Goal: Information Seeking & Learning: Learn about a topic

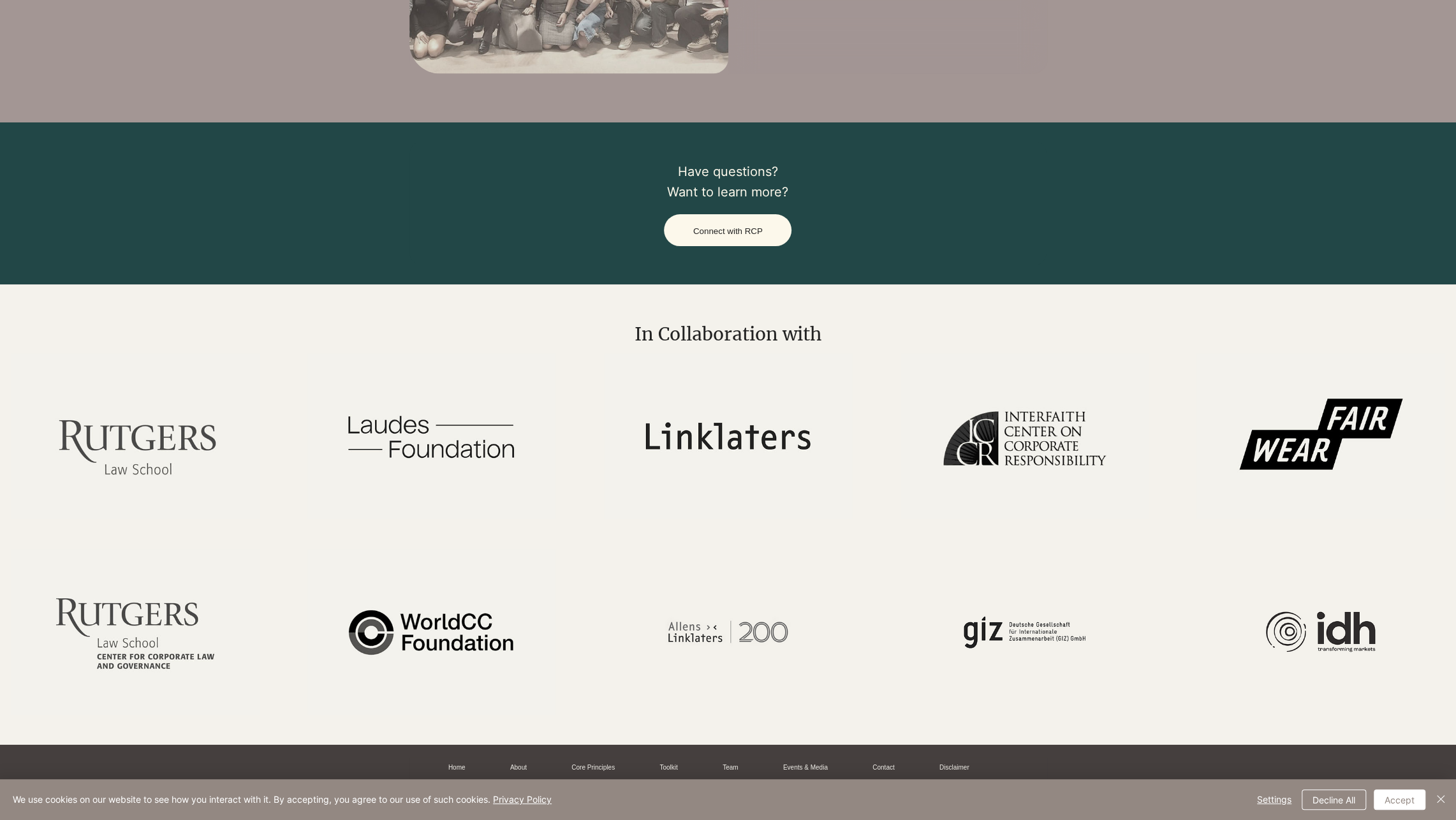
scroll to position [2343, 0]
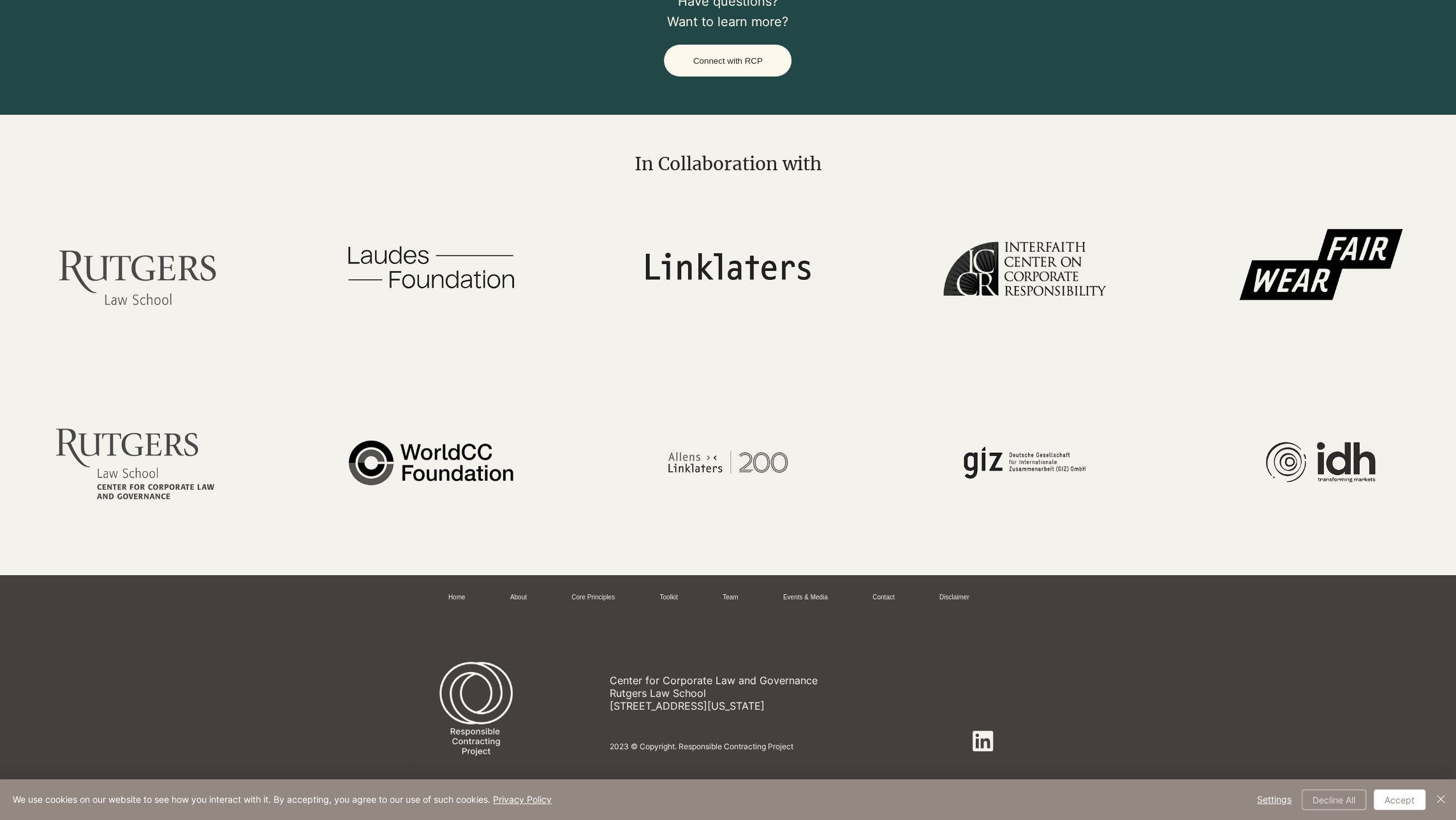
click at [1344, 799] on button "Decline All" at bounding box center [1334, 799] width 64 height 21
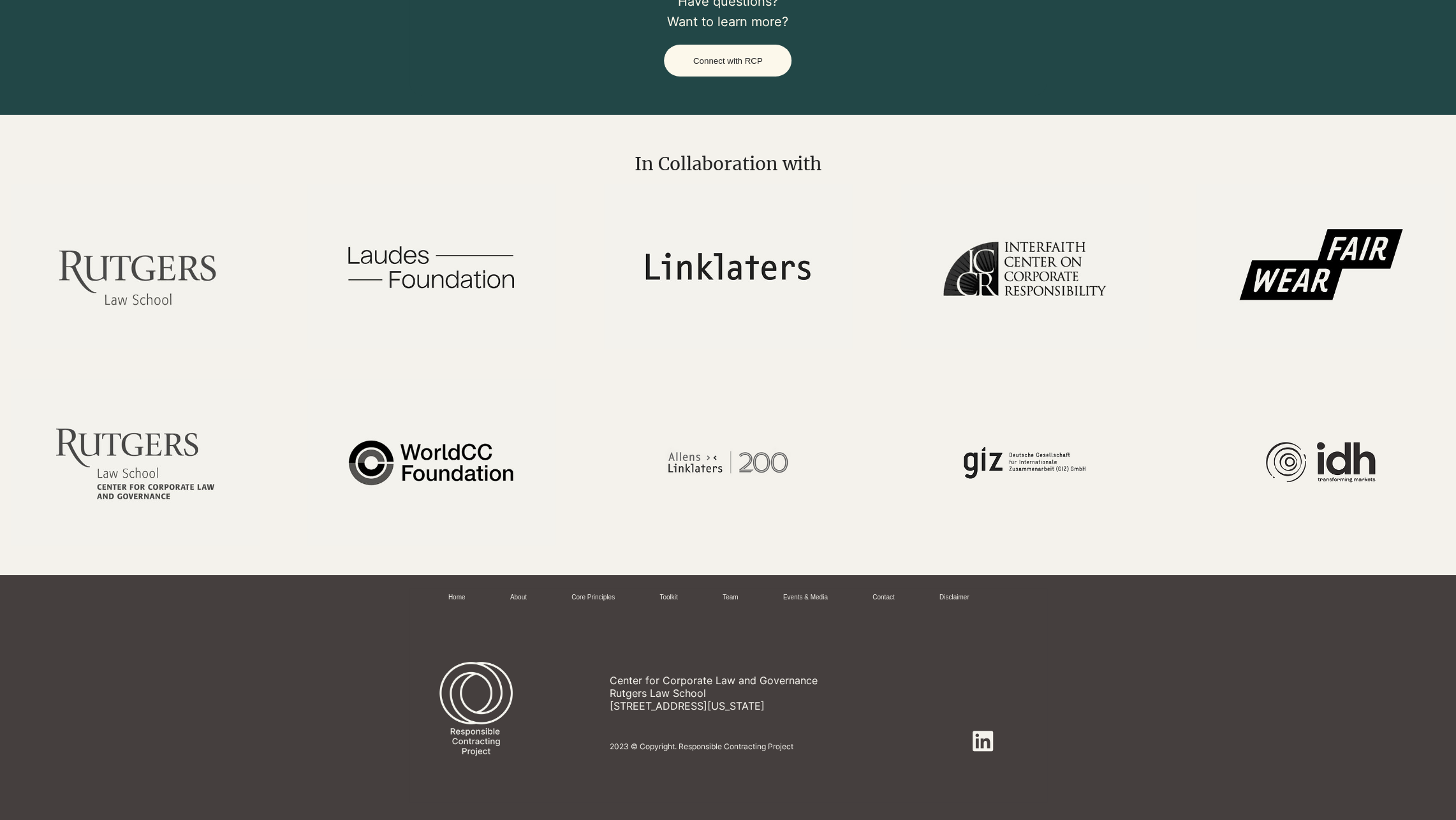
drag, startPoint x: 856, startPoint y: 699, endPoint x: 613, endPoint y: 673, distance: 244.4
click at [613, 673] on div "Center for Corporate Law and Governance [GEOGRAPHIC_DATA] [STREET_ADDRESS][US_S…" at bounding box center [754, 693] width 291 height 38
click at [523, 594] on link "About" at bounding box center [519, 598] width 17 height 9
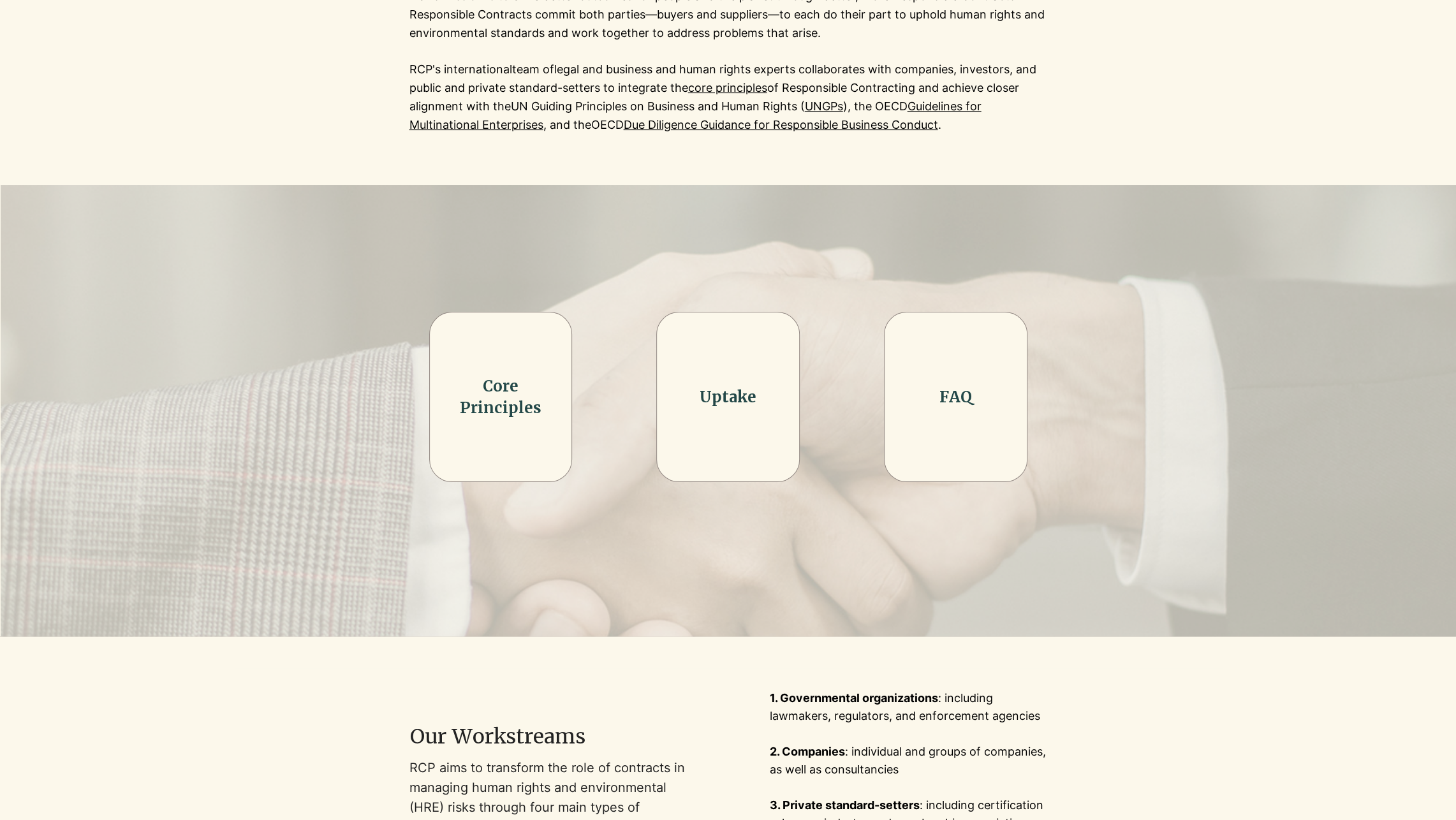
scroll to position [191, 0]
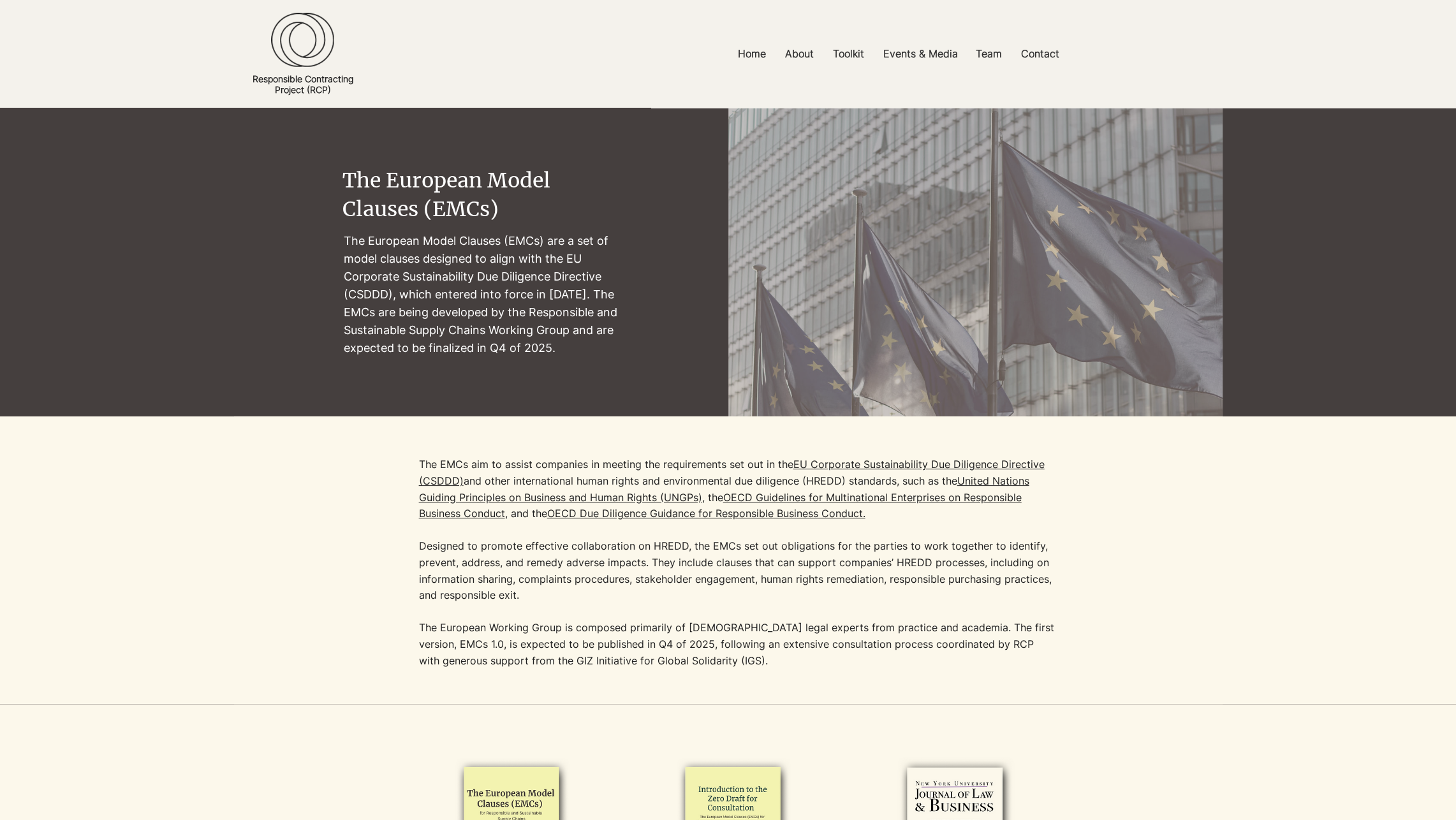
click at [566, 631] on p "The European Working Group is composed primarily of [DEMOGRAPHIC_DATA] legal ex…" at bounding box center [738, 644] width 638 height 49
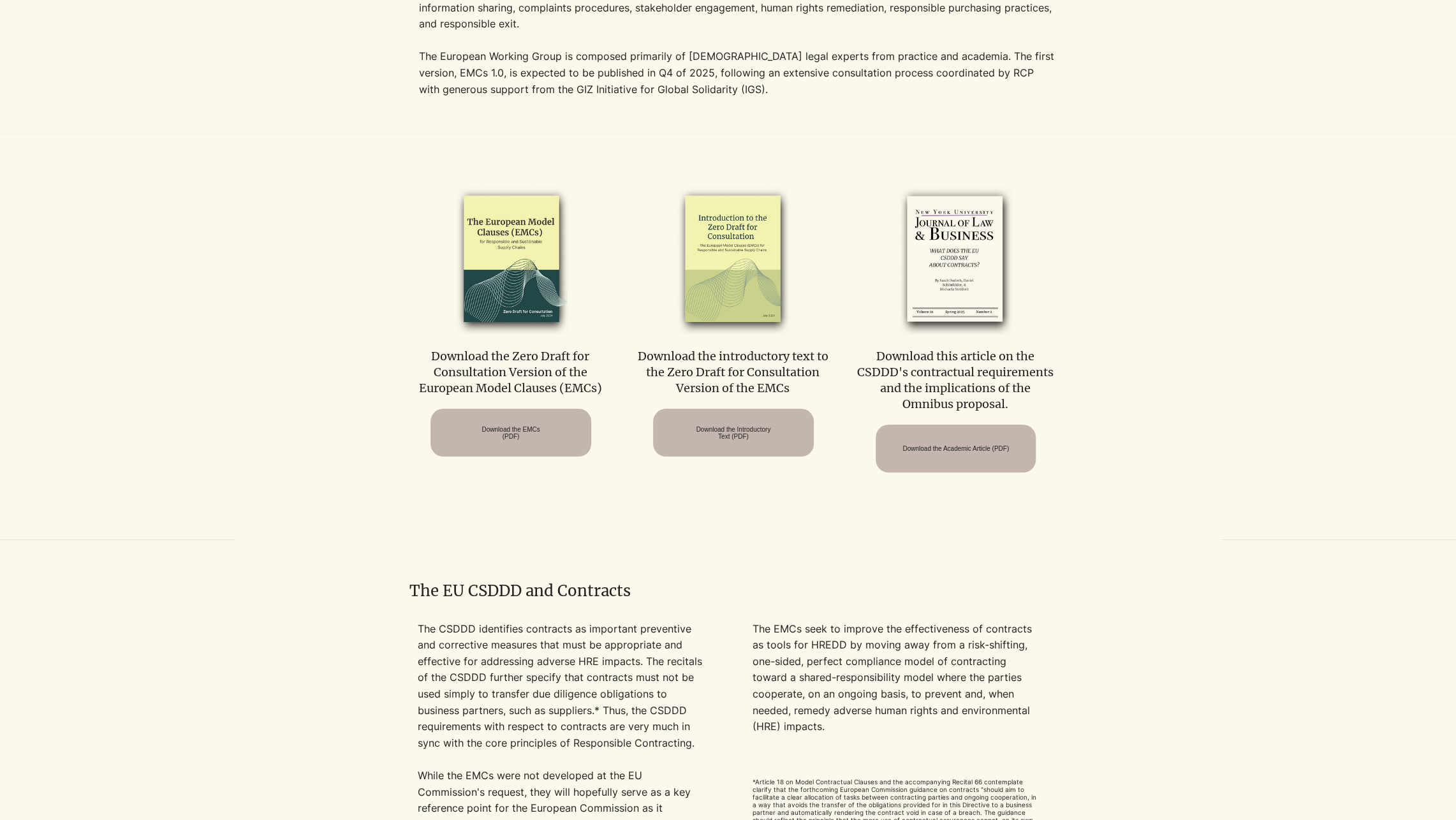
scroll to position [574, 0]
click at [566, 631] on p "The CSDDD identifies contracts as important preventive and corrective measures …" at bounding box center [560, 683] width 286 height 130
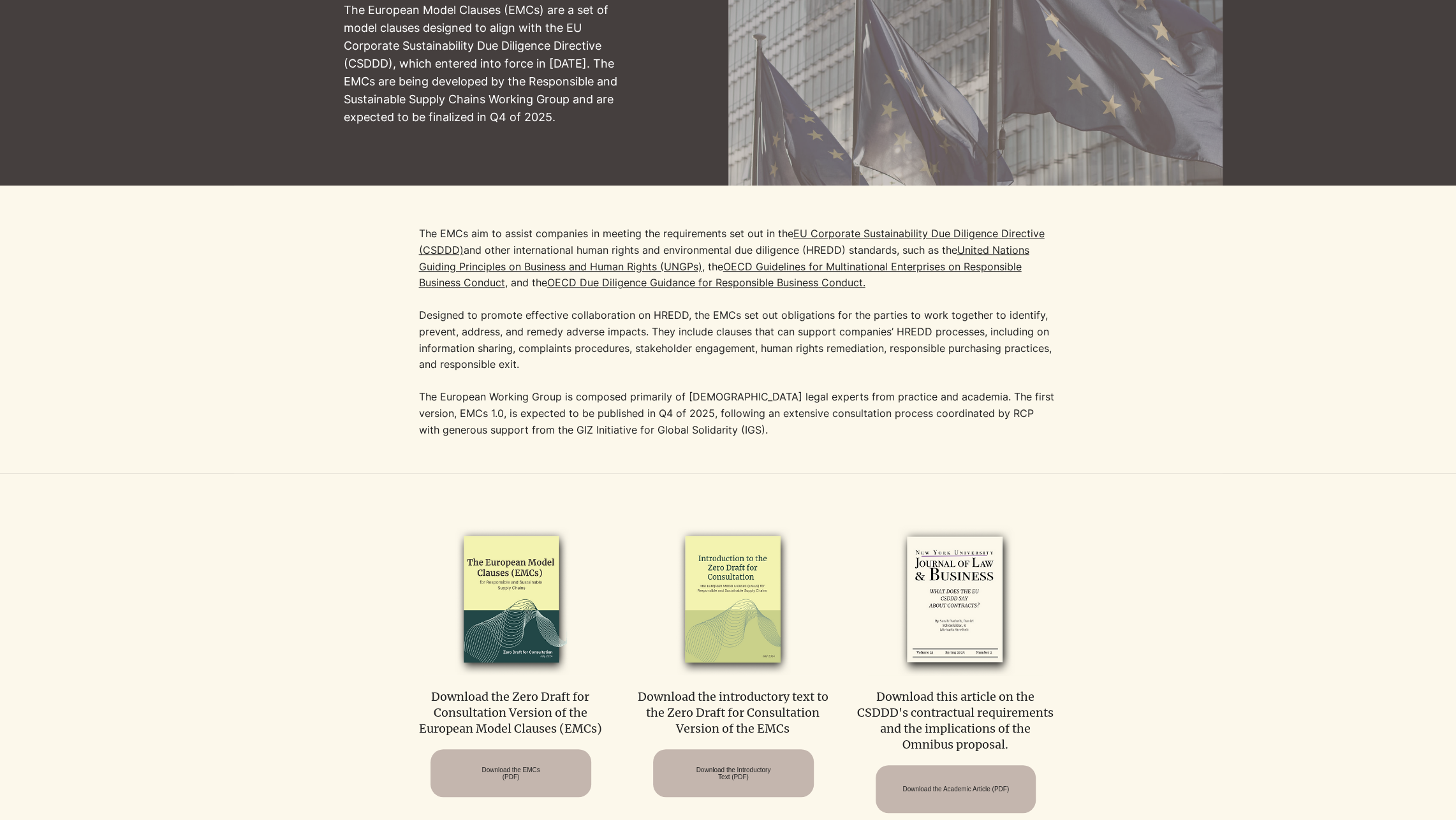
scroll to position [0, 0]
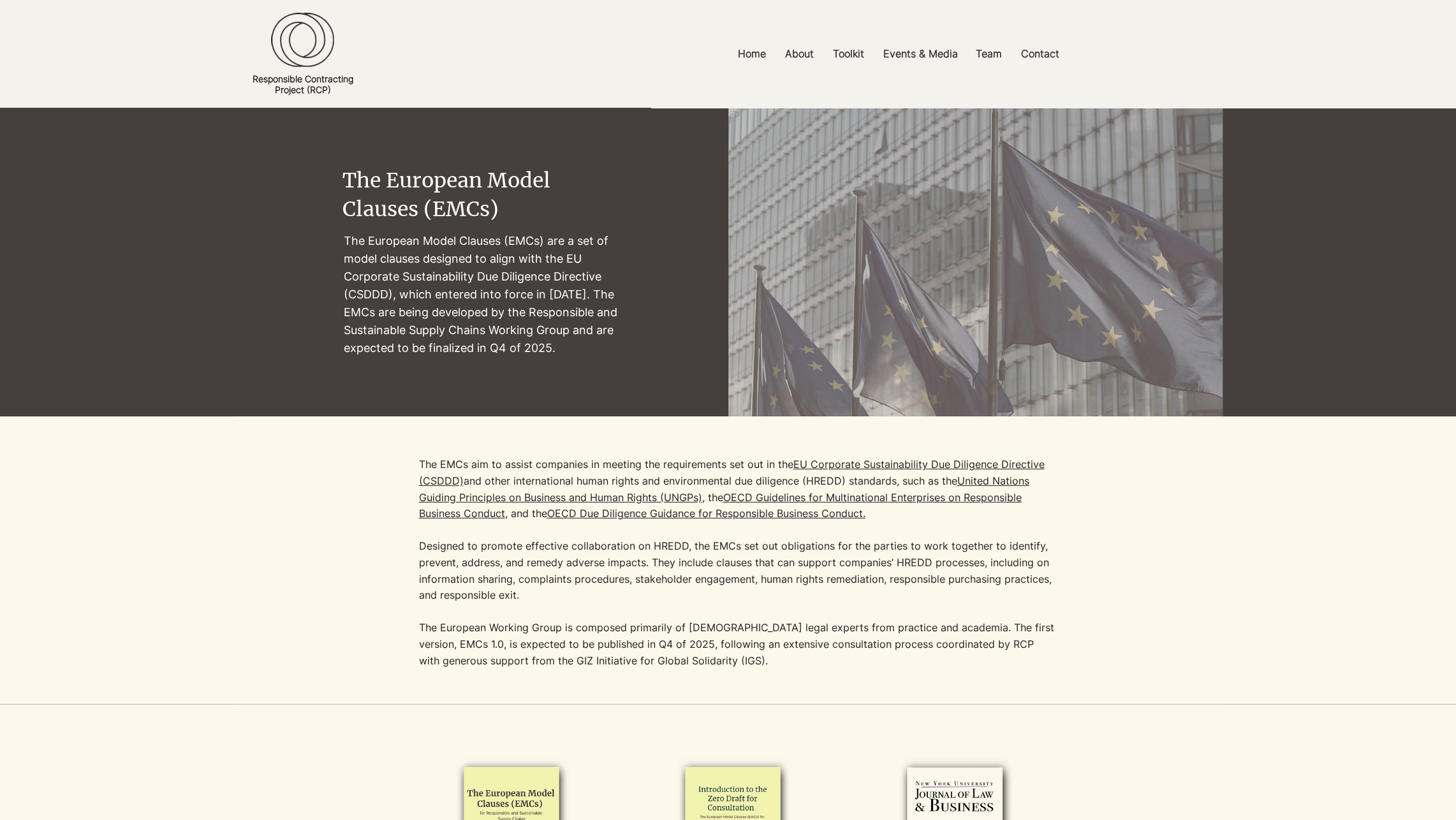
click at [470, 302] on p "The European Model Clauses (EMCs) are a set of model clauses designed to align …" at bounding box center [481, 295] width 277 height 126
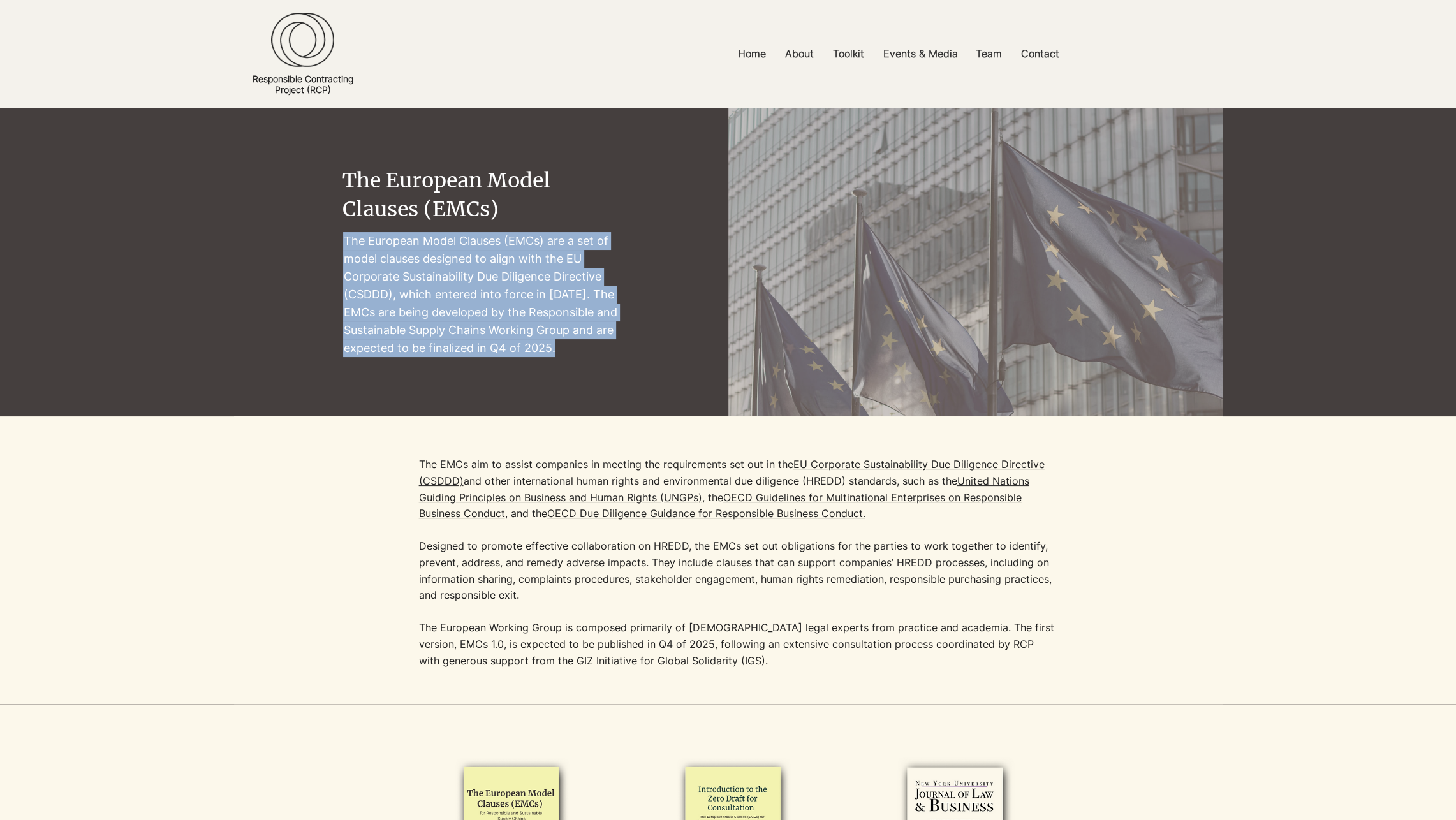
copy p "The European Model Clauses (EMCs) are a set of model clauses designed to align …"
click at [433, 351] on p "The European Model Clauses (EMCs) are a set of model clauses designed to align …" at bounding box center [481, 295] width 277 height 126
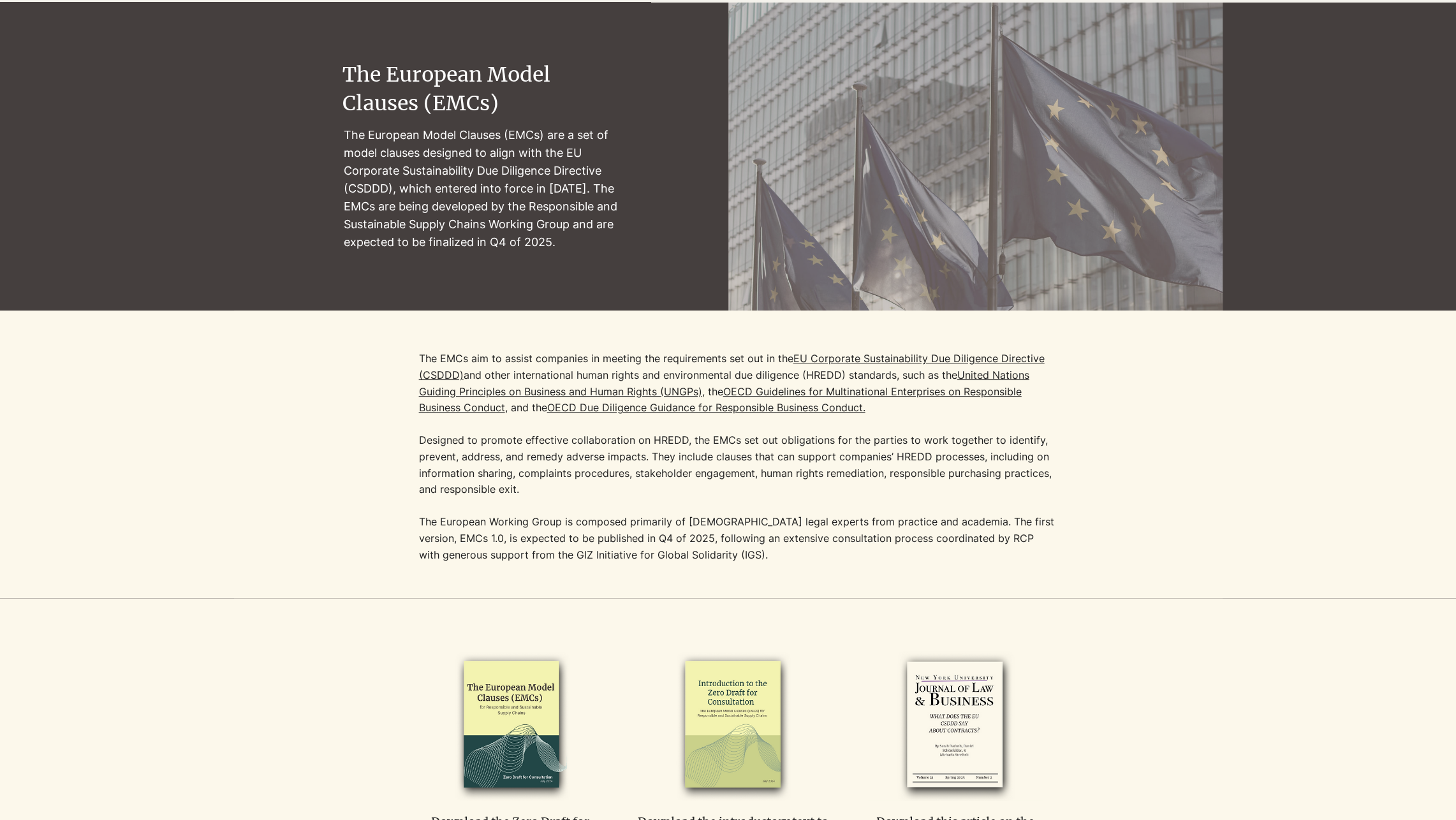
scroll to position [383, 0]
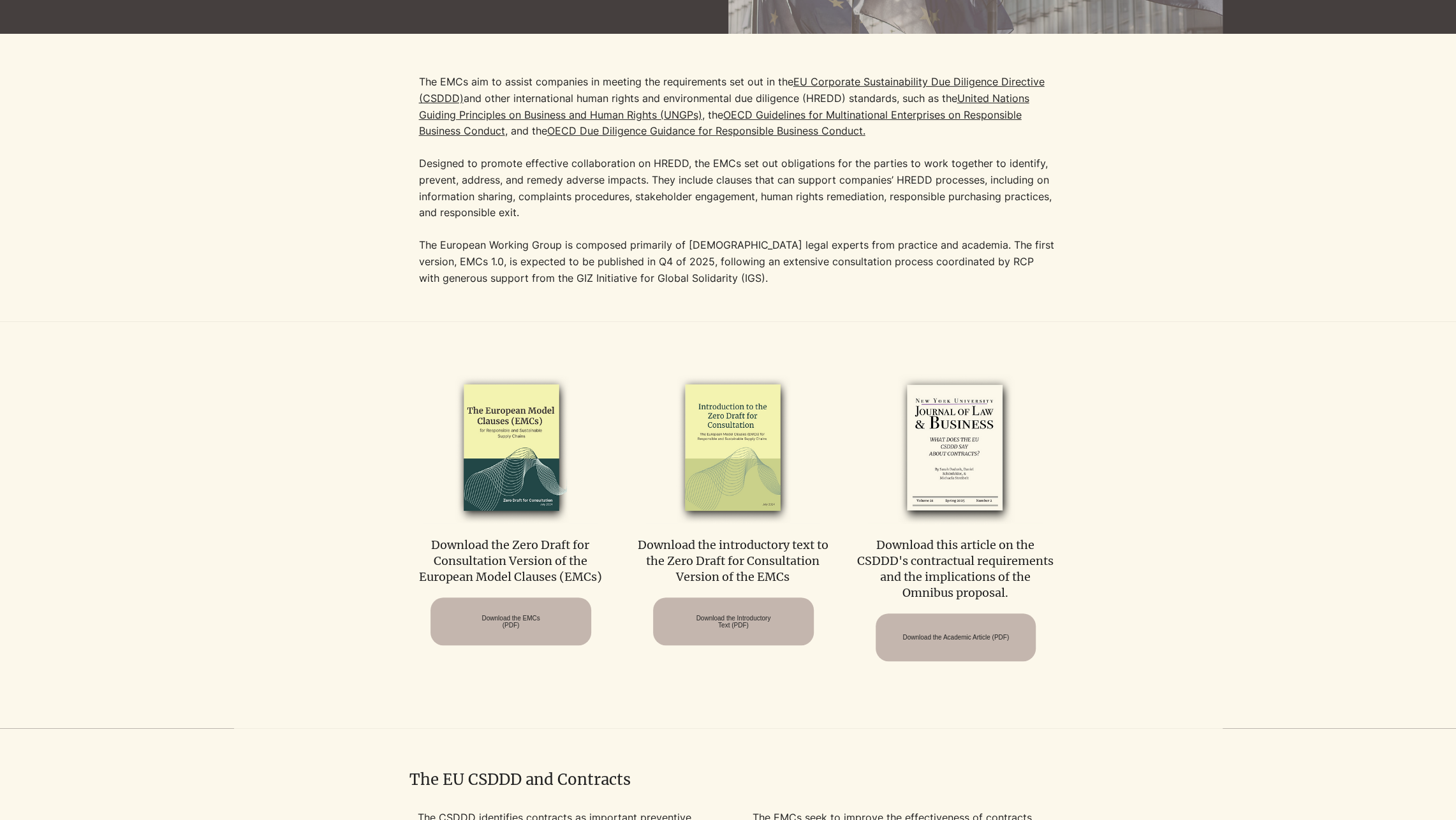
click at [62, 232] on div at bounding box center [728, 177] width 1456 height 288
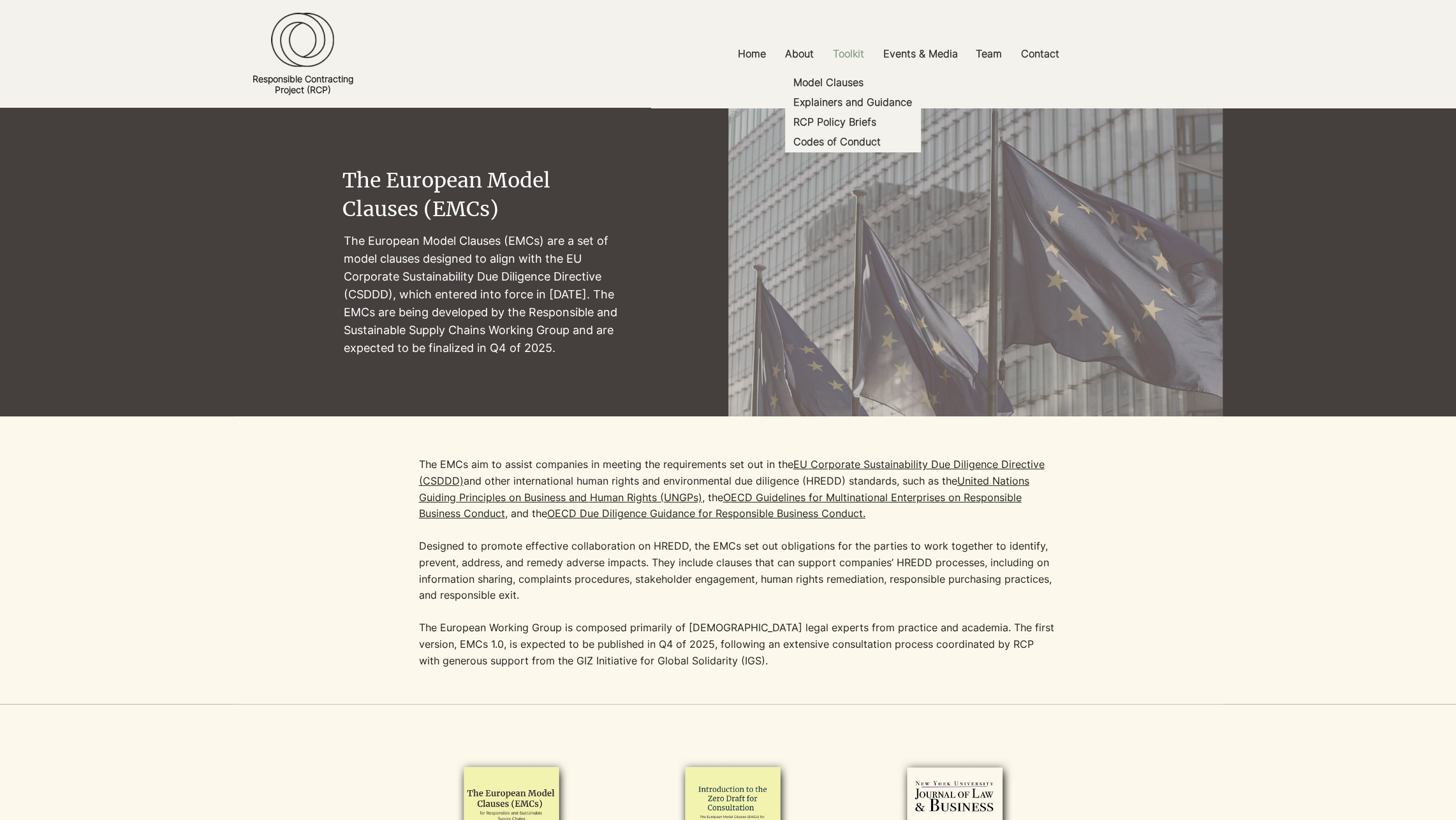
click at [846, 52] on p "Toolkit" at bounding box center [848, 54] width 44 height 28
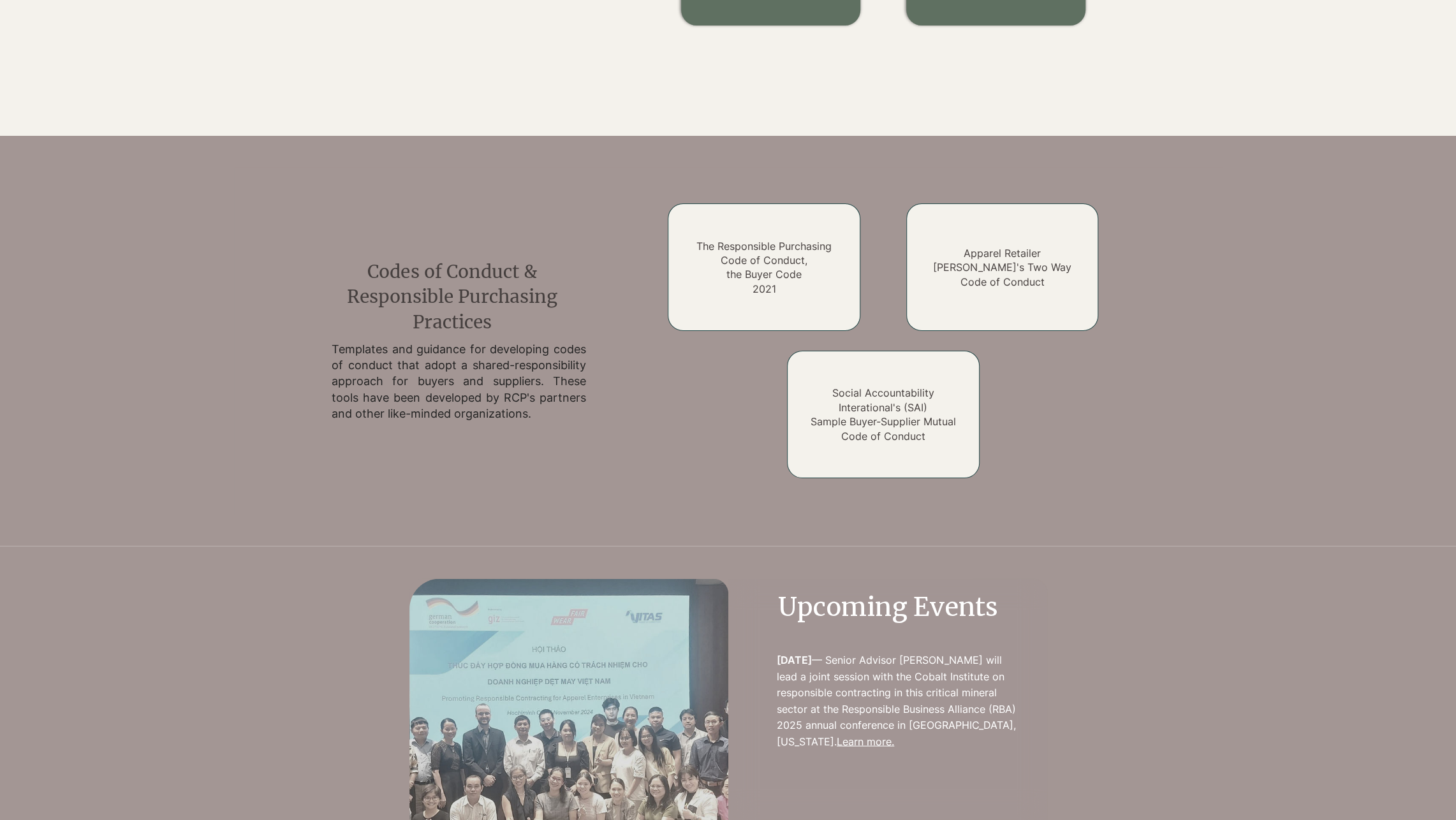
scroll to position [1849, 0]
